Goal: Task Accomplishment & Management: Complete application form

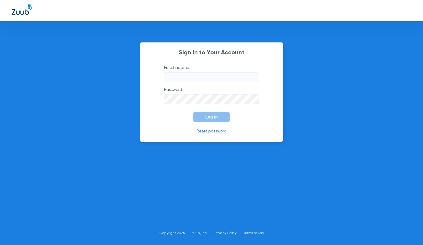
click at [208, 84] on form "Email address Password Log In" at bounding box center [211, 94] width 113 height 58
click at [210, 75] on input "Email address" at bounding box center [211, 77] width 95 height 10
type input "kearny@abradental.com"
click at [193, 112] on button "Log In" at bounding box center [211, 117] width 36 height 11
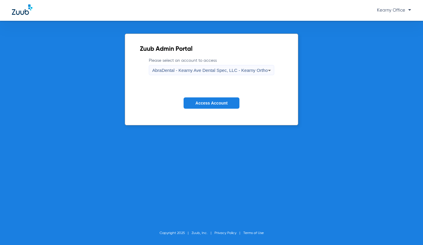
click at [217, 76] on form "Please select an account to access AbraDental - Kearny Ave Dental Spec, LLC - K…" at bounding box center [211, 88] width 143 height 60
click at [223, 72] on span "AbraDental - Kearny Ave Dental Spec, LLC - Kearny Ortho" at bounding box center [210, 70] width 116 height 5
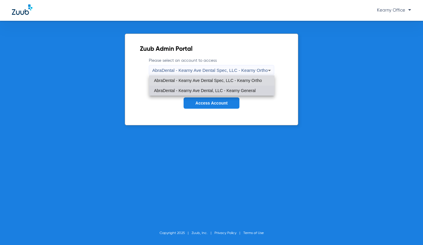
click at [215, 89] on span "AbraDental - Kearny Ave Dental, LLC - Kearny General" at bounding box center [205, 90] width 102 height 4
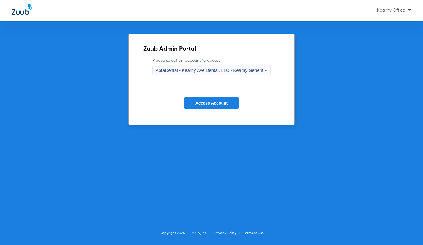
click at [214, 101] on span "Access Account" at bounding box center [211, 103] width 32 height 5
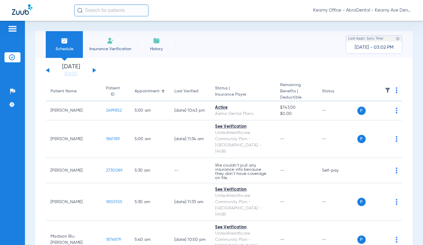
click at [105, 13] on input "text" at bounding box center [111, 10] width 74 height 12
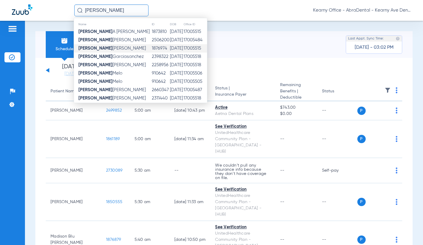
type input "radhames"
click at [135, 48] on td "Radhames Delrosario" at bounding box center [112, 48] width 77 height 8
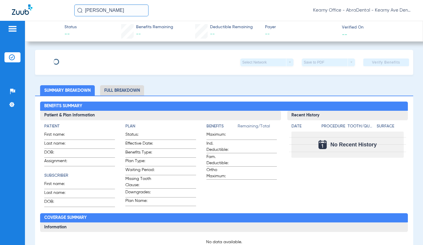
type input "[PERSON_NAME]"
type input "[DATE]"
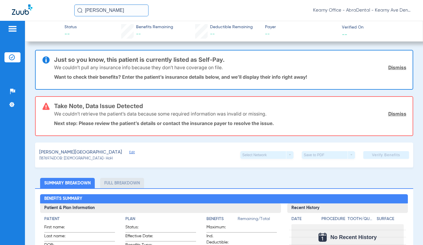
click at [393, 67] on link "Dismiss" at bounding box center [397, 67] width 18 height 6
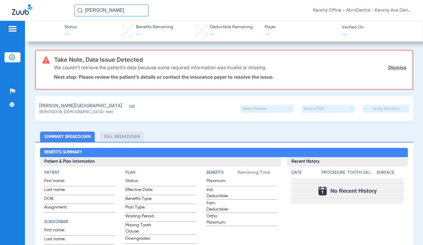
click at [396, 69] on link "Dismiss" at bounding box center [397, 67] width 18 height 6
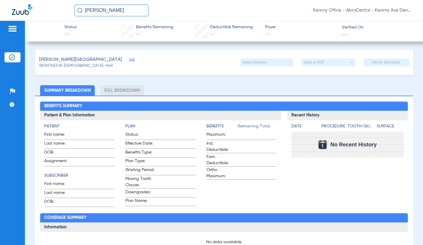
click at [129, 60] on span "Edit" at bounding box center [131, 61] width 5 height 6
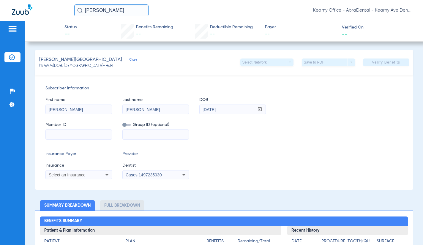
click at [70, 134] on input at bounding box center [79, 135] width 66 height 10
click at [71, 131] on input at bounding box center [79, 135] width 66 height 10
paste input "950299231"
type input "950299231"
click at [143, 133] on input at bounding box center [156, 135] width 66 height 10
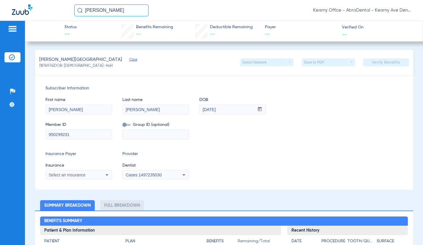
paste input "00276444"
type input "00276444"
click at [128, 124] on span at bounding box center [126, 125] width 8 height 2
click at [122, 126] on input "checkbox" at bounding box center [122, 126] width 0 height 0
click at [74, 173] on span "Select an Insurance" at bounding box center [67, 175] width 37 height 5
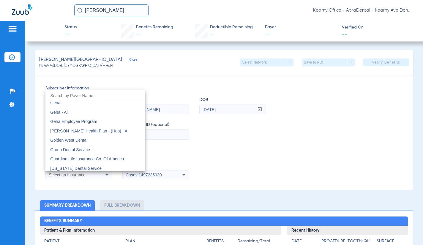
scroll to position [1960, 0]
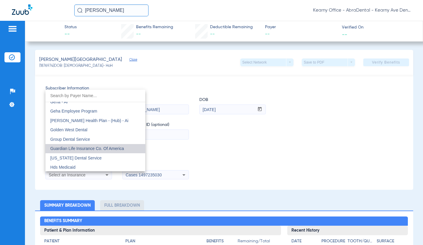
click at [110, 148] on span "Guardian Life Insurance Co. Of America" at bounding box center [87, 148] width 74 height 5
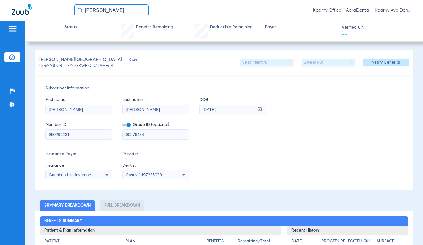
click at [161, 178] on div "Cases 1497235030" at bounding box center [156, 174] width 66 height 7
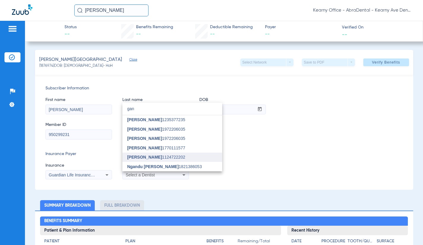
type input "gan"
click at [154, 159] on mat-option "[PERSON_NAME] 1124722202" at bounding box center [172, 158] width 100 height 10
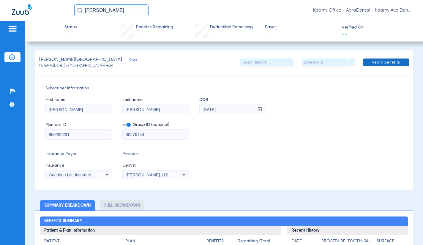
click at [380, 58] on span at bounding box center [386, 62] width 46 height 14
click at [394, 65] on span at bounding box center [386, 62] width 46 height 14
click at [372, 63] on span "Verify Benefits" at bounding box center [386, 62] width 28 height 5
click at [382, 63] on span "Verify Benefits" at bounding box center [386, 62] width 28 height 5
click at [354, 113] on div "First name RADHAMES Last name DELROSARIO DOB mm / dd / yyyy 09/20/1971" at bounding box center [223, 102] width 357 height 23
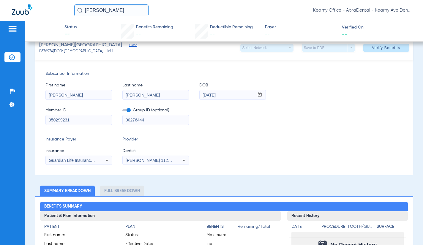
scroll to position [0, 0]
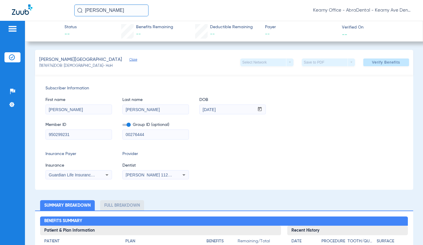
click at [149, 136] on input "00276444" at bounding box center [156, 135] width 66 height 10
click at [176, 136] on input "00276444" at bounding box center [156, 135] width 66 height 10
drag, startPoint x: 314, startPoint y: 138, endPoint x: 333, endPoint y: 128, distance: 21.3
click at [314, 138] on div "Member ID 950299231 Group ID (optional) 00276444" at bounding box center [223, 127] width 357 height 23
click at [371, 68] on span at bounding box center [386, 62] width 46 height 14
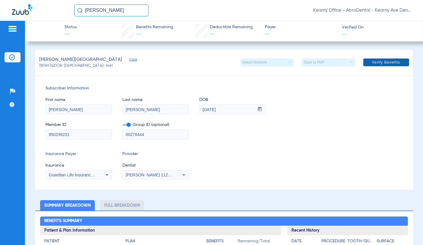
click at [373, 64] on span "Verify Benefits" at bounding box center [386, 62] width 28 height 5
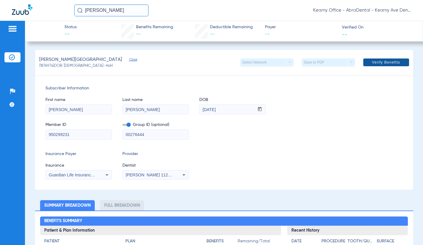
click at [373, 64] on span "Verify Benefits" at bounding box center [386, 62] width 28 height 5
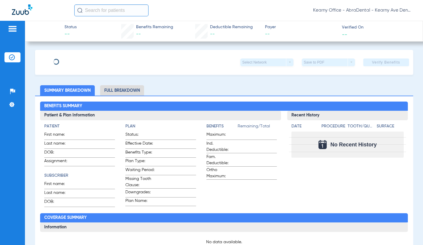
type input "[PERSON_NAME]"
type input "[DATE]"
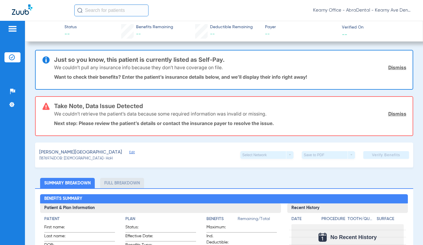
click at [129, 153] on span "Edit" at bounding box center [131, 153] width 5 height 6
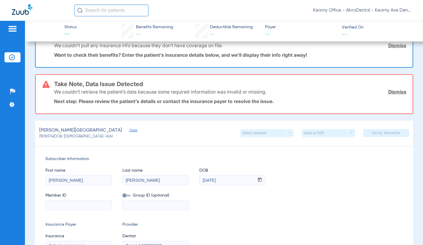
scroll to position [59, 0]
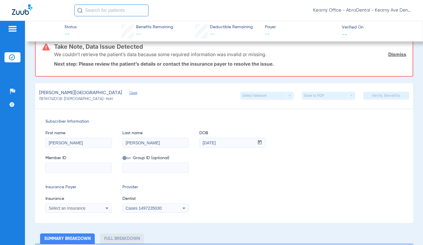
paste input "950299231"
type input "950299231"
paste input "00276444"
type input "00276444"
click at [123, 159] on span at bounding box center [126, 158] width 8 height 2
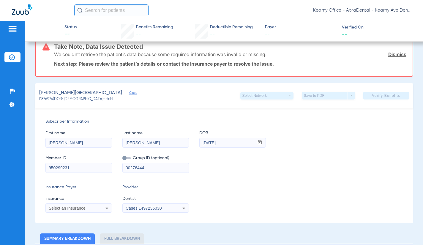
click at [122, 159] on input "checkbox" at bounding box center [122, 159] width 0 height 0
click at [75, 206] on span "Select an Insurance" at bounding box center [67, 208] width 37 height 5
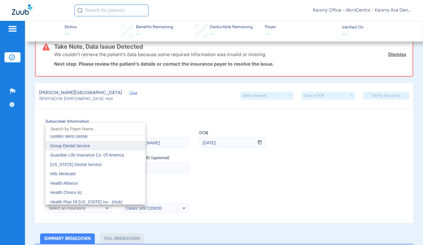
scroll to position [1960, 0]
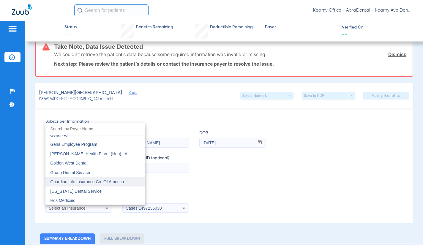
click at [105, 181] on span "Guardian Life Insurance Co. Of America" at bounding box center [87, 181] width 74 height 5
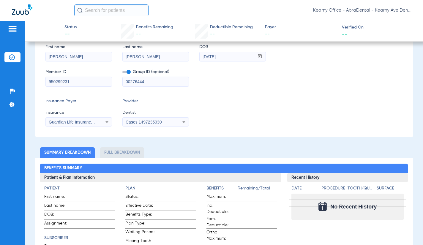
scroll to position [59, 0]
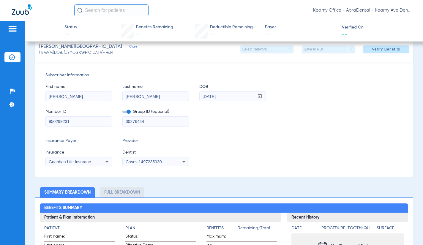
click at [146, 162] on span "Cases 1497235030" at bounding box center [144, 161] width 36 height 5
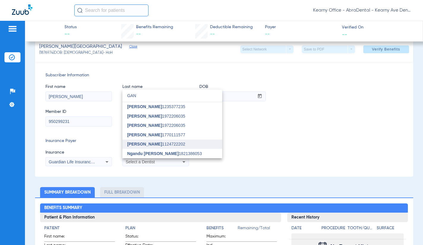
type input "GAN"
click at [146, 147] on mat-option "[PERSON_NAME] 1124722202" at bounding box center [172, 145] width 100 height 10
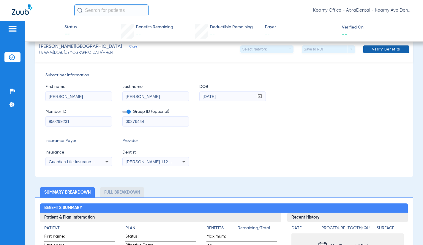
click at [373, 49] on span "Verify Benefits" at bounding box center [386, 49] width 28 height 5
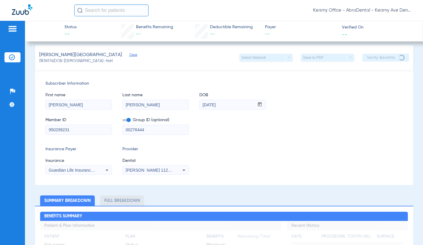
scroll to position [0, 0]
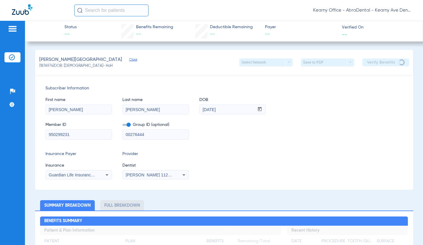
click at [366, 118] on div "Member ID 950299231 Group ID (optional) 00276444" at bounding box center [223, 127] width 357 height 23
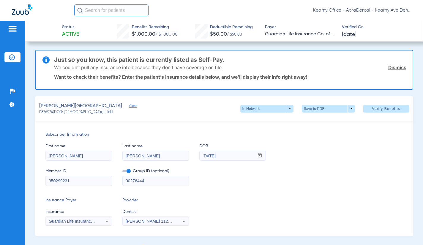
click at [398, 68] on link "Dismiss" at bounding box center [397, 67] width 18 height 6
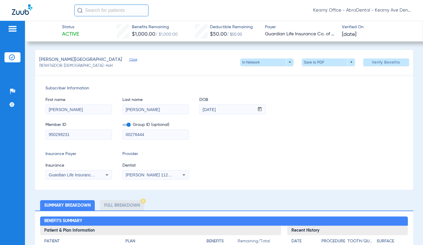
click at [359, 161] on div "Insurance Payer Insurance Guardian Life Insurance Co. Of America Provider Denti…" at bounding box center [223, 165] width 357 height 29
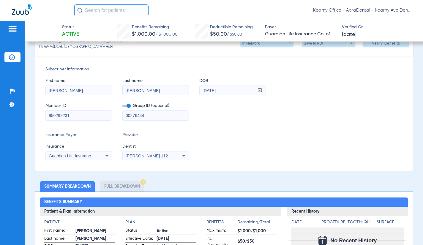
scroll to position [30, 0]
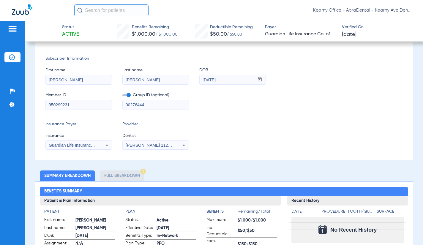
click at [120, 176] on li "Full Breakdown" at bounding box center [122, 175] width 44 height 10
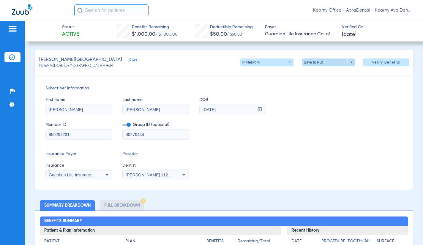
click at [325, 66] on span at bounding box center [328, 62] width 14 height 14
click at [331, 74] on span "Save to PDF" at bounding box center [325, 74] width 23 height 4
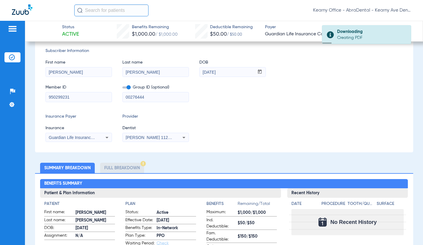
scroll to position [59, 0]
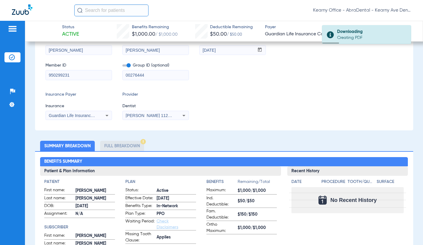
click at [127, 143] on li "Full Breakdown" at bounding box center [122, 146] width 44 height 10
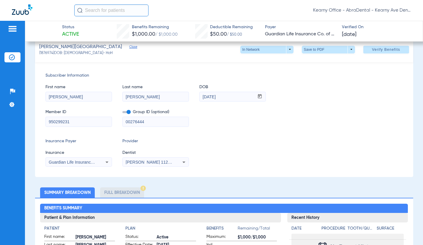
scroll to position [0, 0]
